Goal: Task Accomplishment & Management: Complete application form

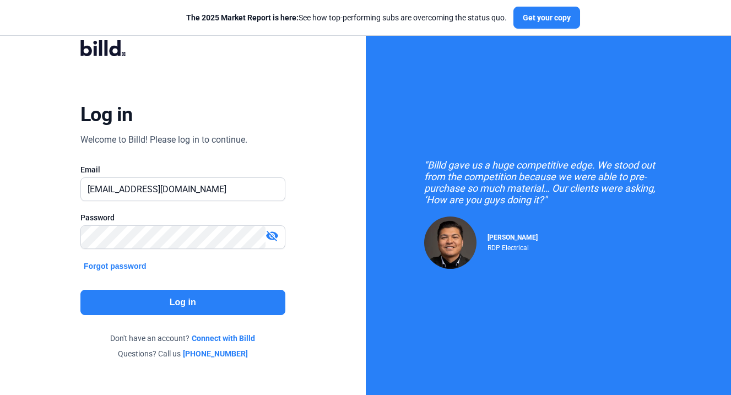
click at [237, 294] on button "Log in" at bounding box center [182, 302] width 205 height 25
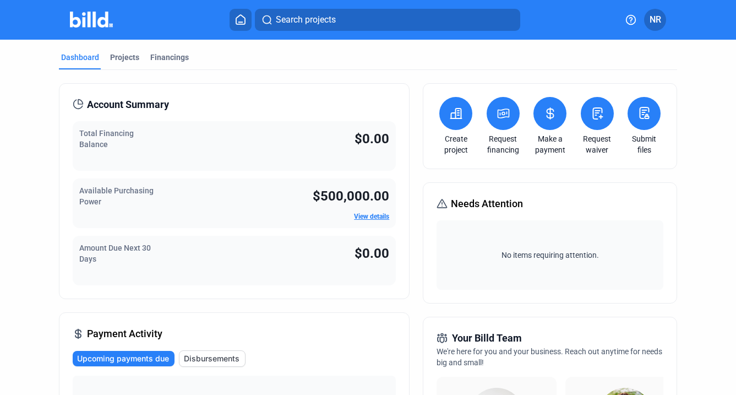
click at [449, 117] on icon at bounding box center [456, 113] width 14 height 13
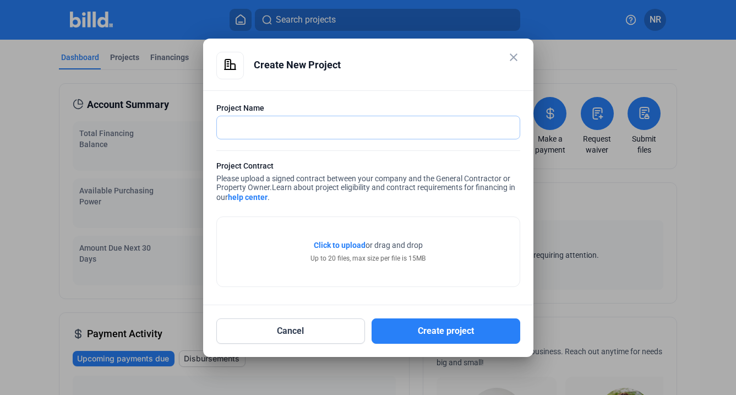
click at [291, 129] on input "text" at bounding box center [362, 127] width 291 height 23
type input "Point 183- Building 100 Retail"
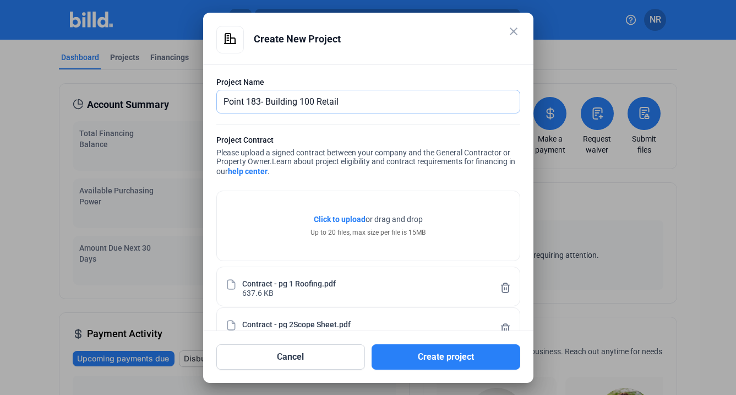
scroll to position [2, 0]
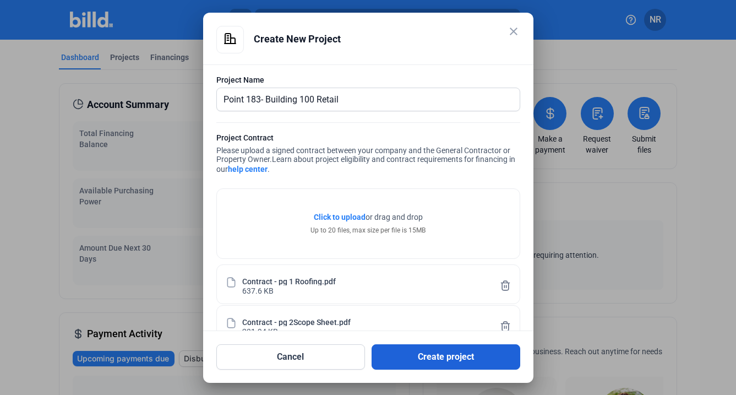
click at [451, 363] on button "Create project" at bounding box center [446, 356] width 149 height 25
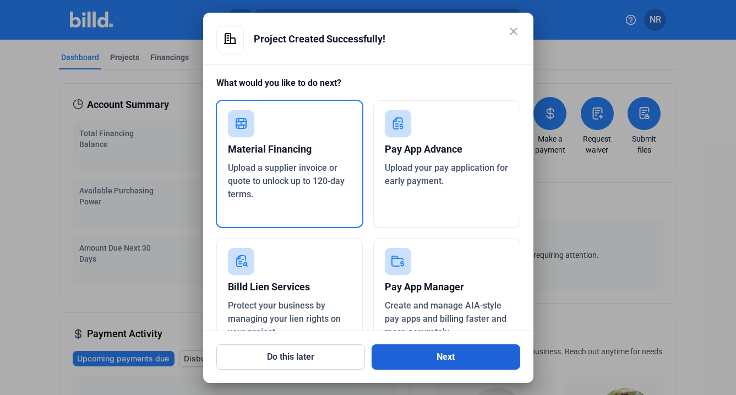
click at [469, 365] on button "Next" at bounding box center [446, 356] width 149 height 25
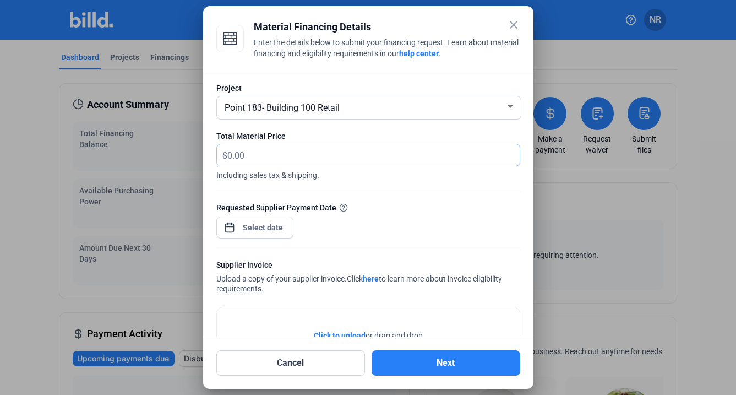
click at [267, 149] on input "text" at bounding box center [367, 154] width 280 height 21
type input "1"
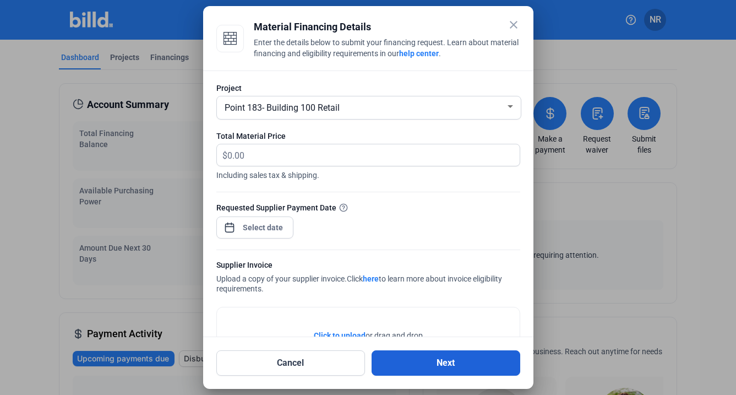
click at [458, 356] on button "Next" at bounding box center [446, 362] width 149 height 25
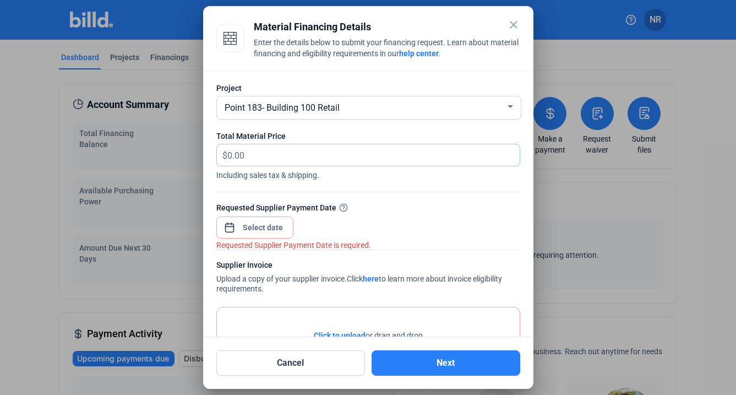
click at [278, 161] on input "text" at bounding box center [373, 154] width 292 height 21
click at [358, 109] on div "Point 183- Building 100 Retail" at bounding box center [364, 106] width 283 height 15
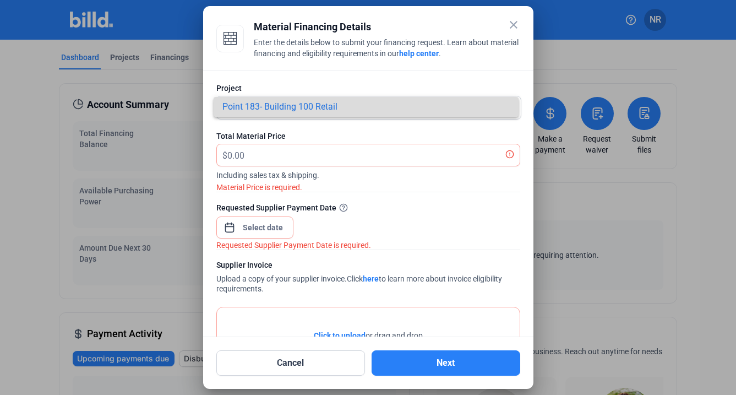
click at [340, 111] on span "Point 183- Building 100 Retail" at bounding box center [367, 107] width 288 height 20
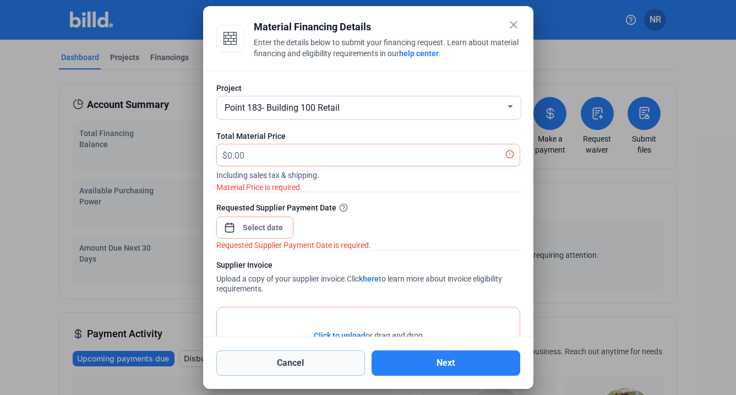
click at [306, 353] on button "Cancel" at bounding box center [290, 362] width 149 height 25
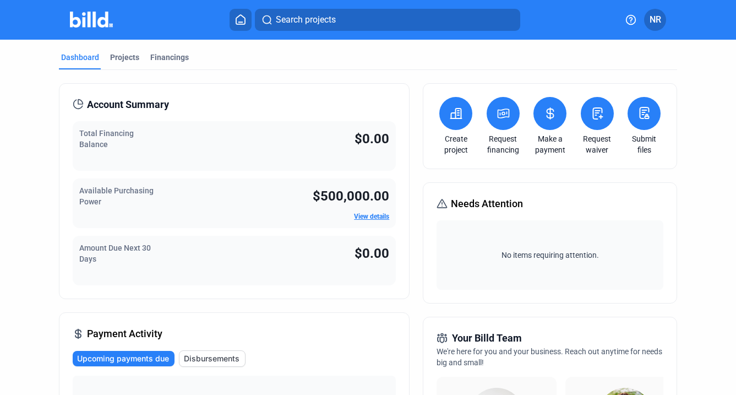
click at [451, 118] on icon at bounding box center [456, 114] width 11 height 10
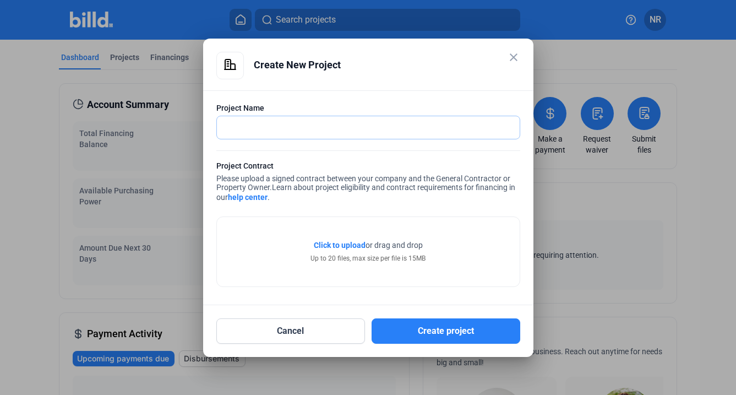
click at [328, 123] on input "text" at bounding box center [362, 127] width 291 height 23
type input "Point 183 - Building 100"
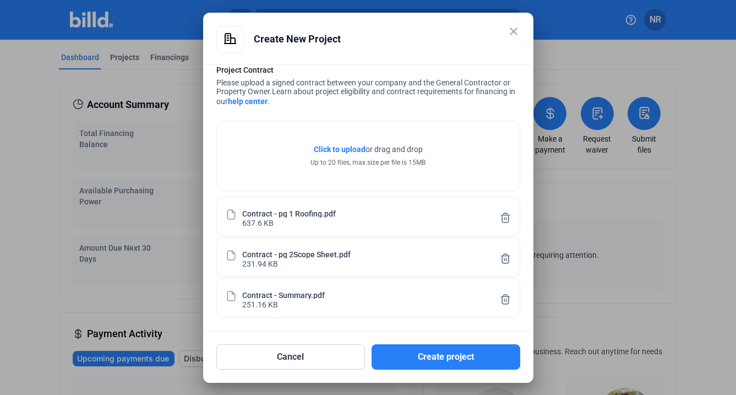
scroll to position [71, 0]
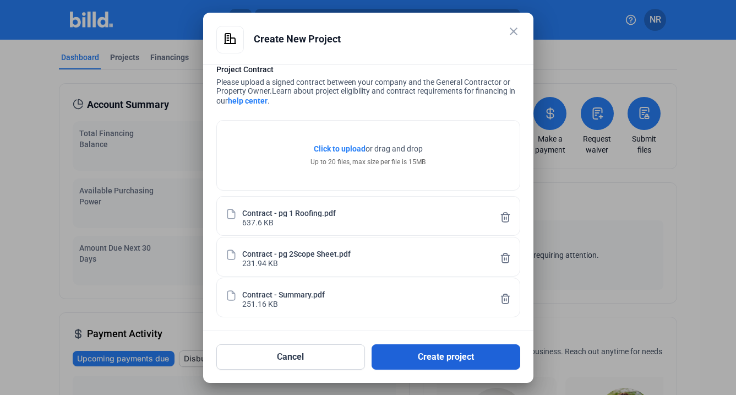
click at [413, 356] on button "Create project" at bounding box center [446, 356] width 149 height 25
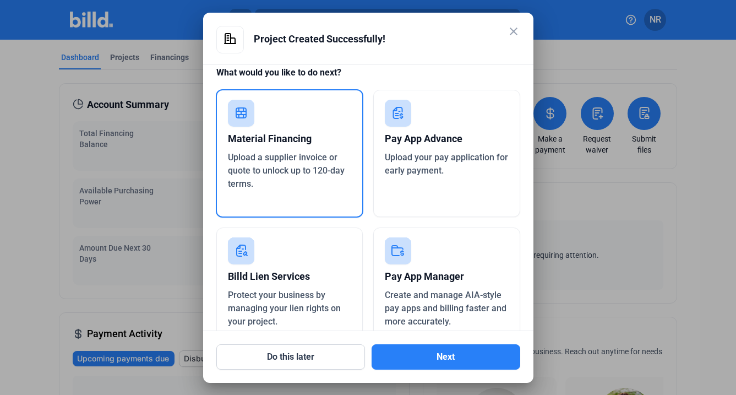
scroll to position [12, 0]
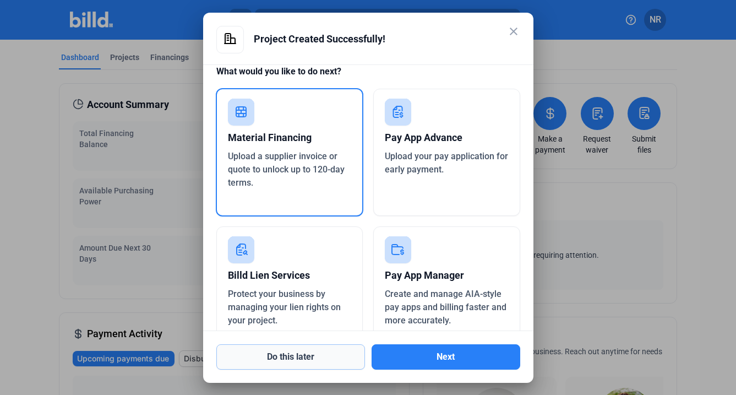
click at [295, 360] on button "Do this later" at bounding box center [290, 356] width 149 height 25
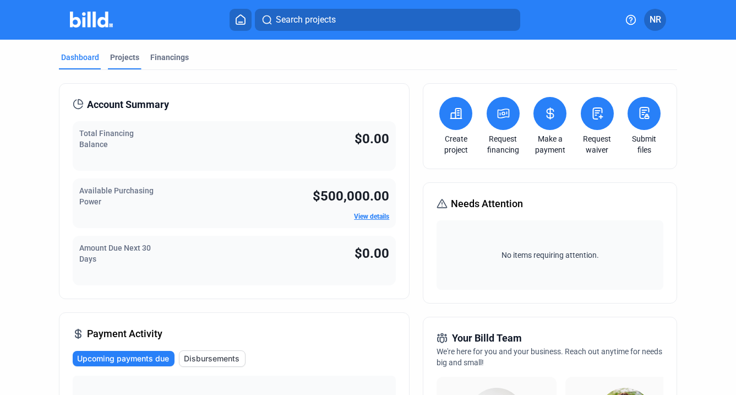
click at [119, 64] on div "Projects" at bounding box center [125, 61] width 34 height 18
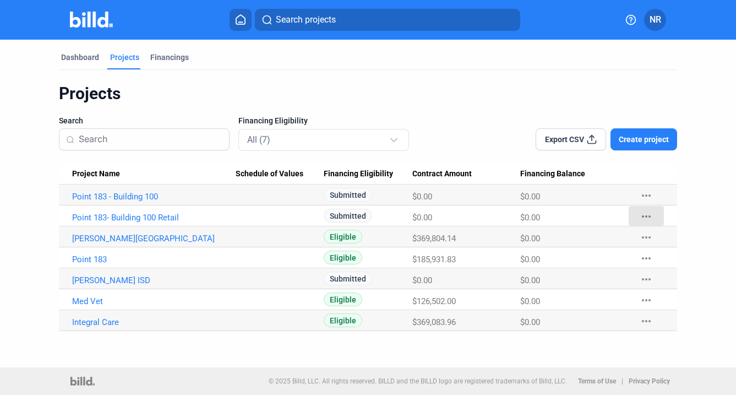
click at [644, 215] on mat-icon "more_horiz" at bounding box center [646, 216] width 13 height 13
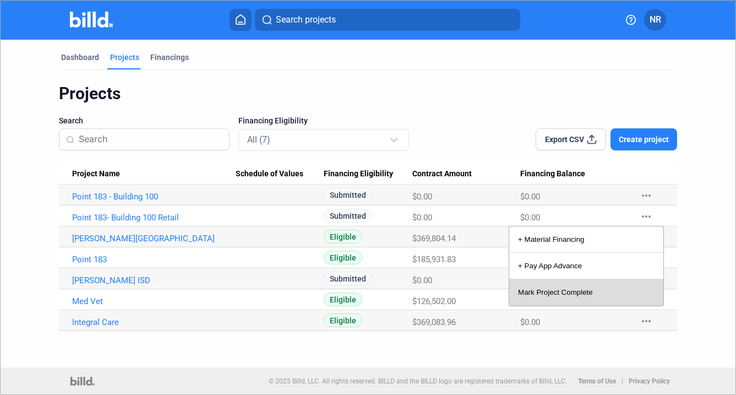
click at [559, 292] on button "Mark Project Complete" at bounding box center [586, 292] width 154 height 26
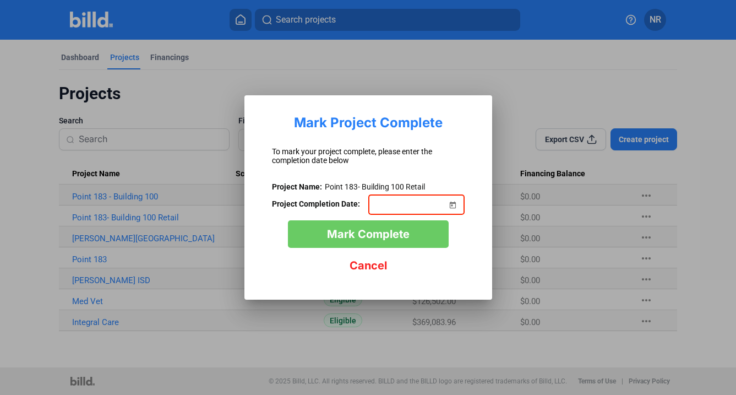
drag, startPoint x: 343, startPoint y: 149, endPoint x: 344, endPoint y: 209, distance: 60.0
click at [344, 149] on div "To mark your project complete, please enter the completion date below" at bounding box center [368, 156] width 193 height 18
click at [368, 264] on span "Cancel" at bounding box center [368, 265] width 37 height 13
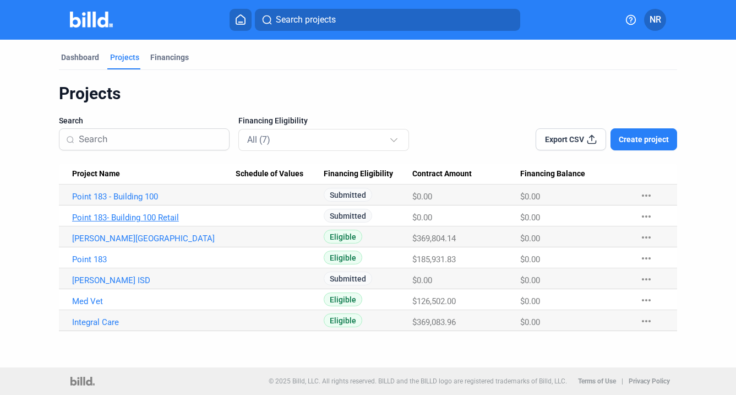
click at [109, 220] on link "Point 183- Building 100 Retail" at bounding box center [154, 218] width 164 height 10
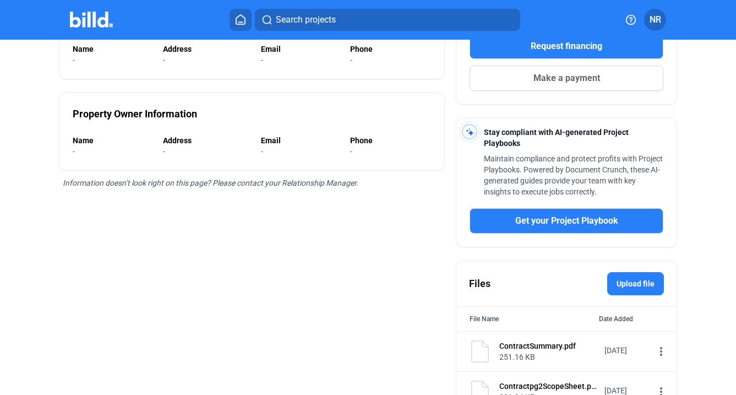
scroll to position [319, 0]
